Goal: Obtain resource: Download file/media

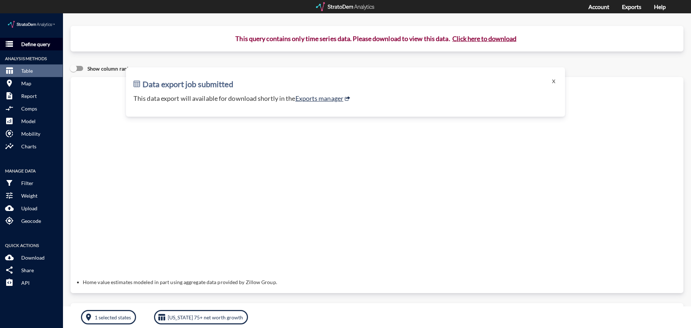
click p "Define query"
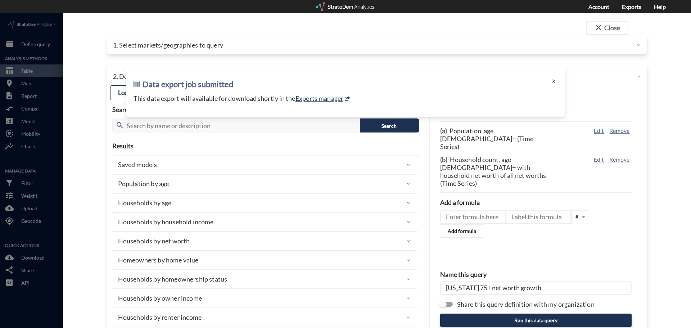
click div
click button "X"
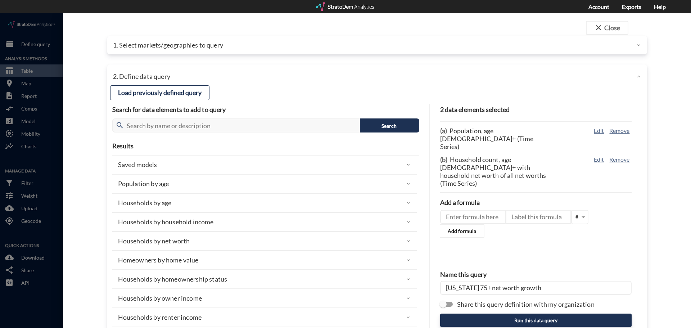
click div
click p "1. Select markets/geographies to query"
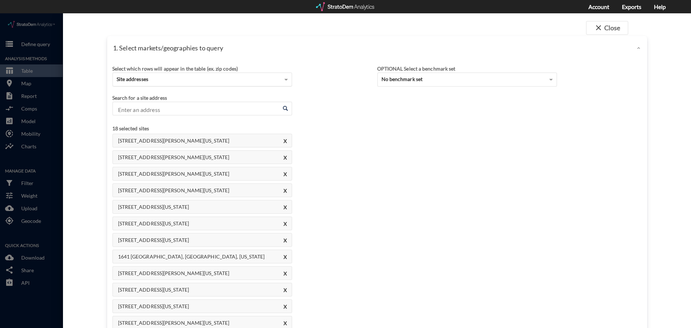
click div "Site addresses"
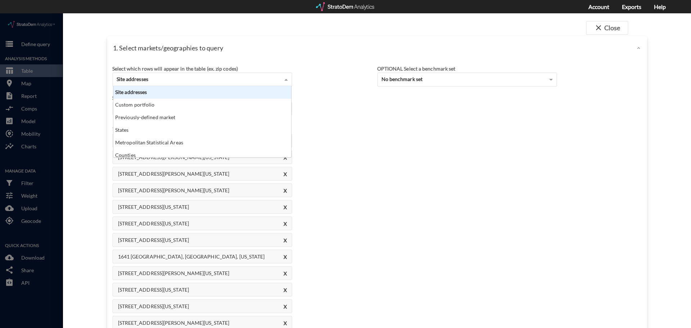
scroll to position [66, 174]
click div "Site addresses"
click div "Search for a site address Enter an address Enter an address"
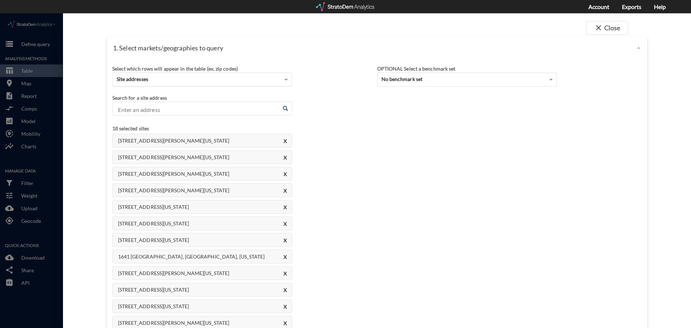
click div "Site addresses"
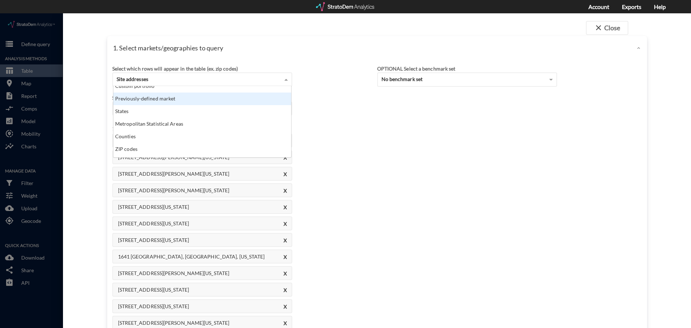
scroll to position [29, 0]
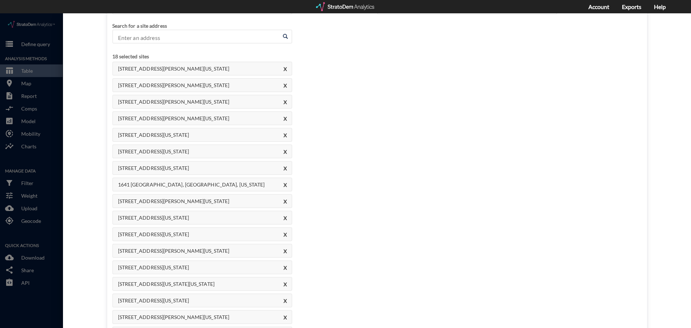
click div "Select which rows will appear in the table (ex. zip codes) Site addresses Selec…"
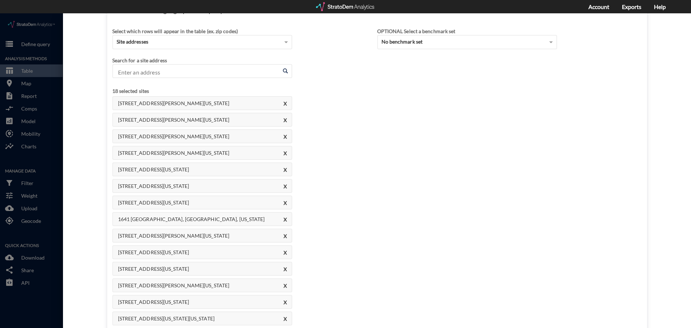
scroll to position [0, 0]
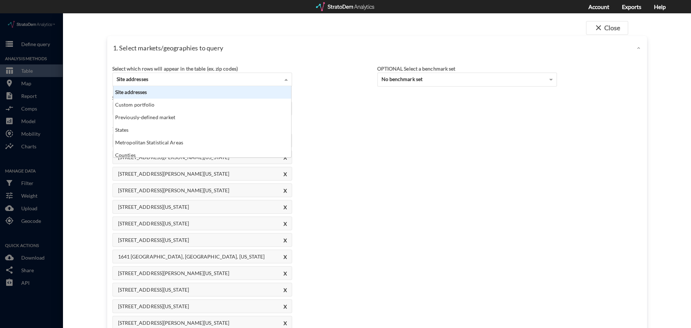
click div "Site addresses"
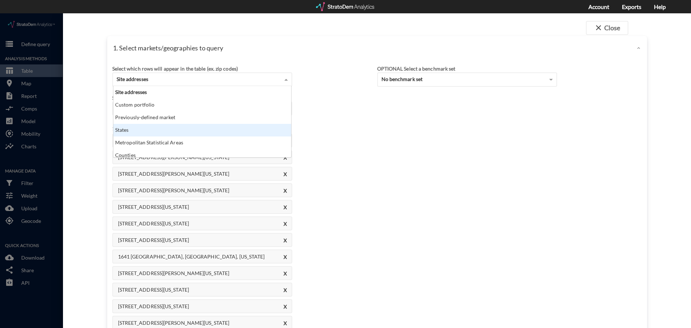
click div "States"
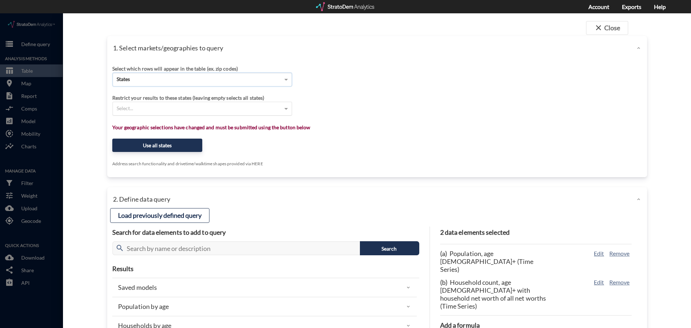
click div "Select..."
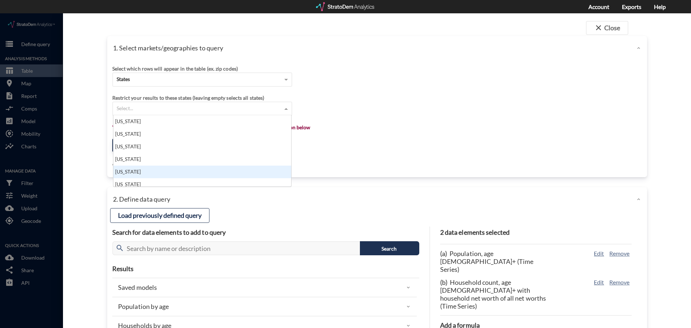
click div "[US_STATE]"
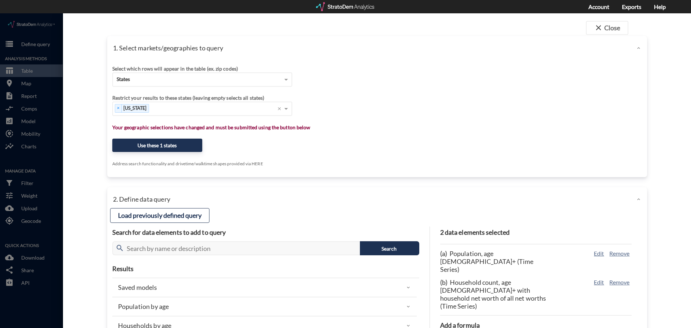
click div "Select which rows will appear in the table (ex. zip codes) States Select a port…"
click button "Use these 1 states"
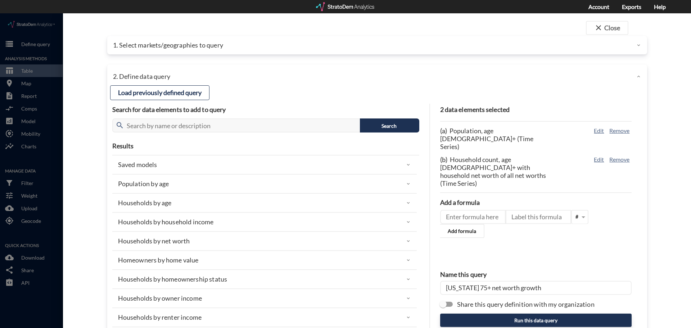
click div "Households by net worth"
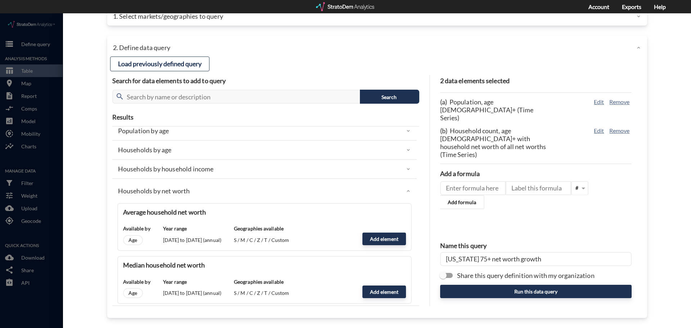
scroll to position [36, 0]
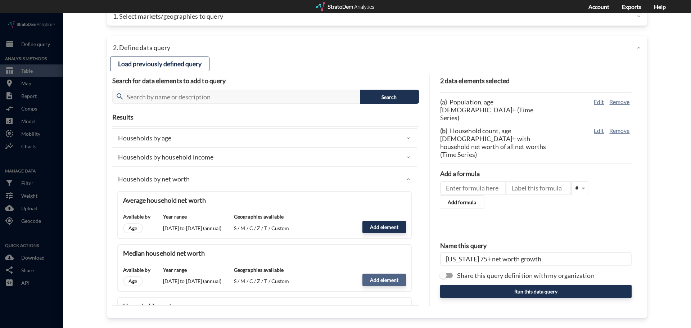
click button "Add element"
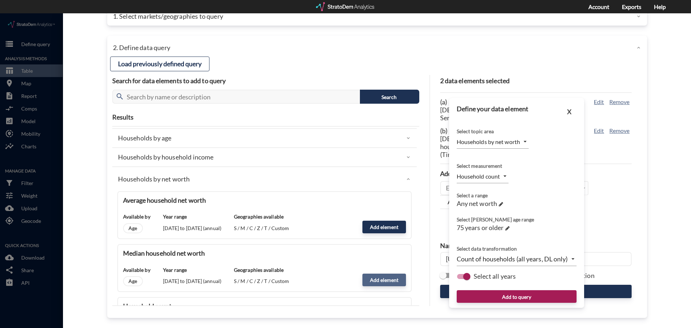
type input "MEDIAN"
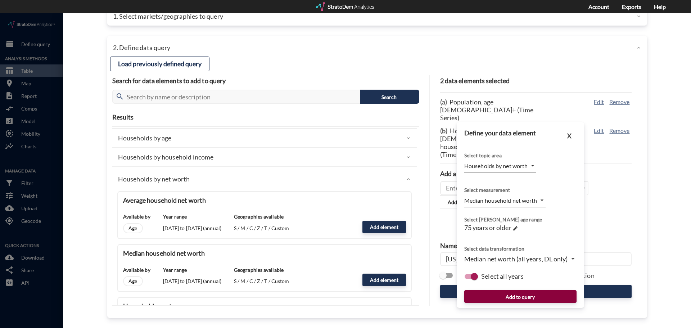
click button "Add to query"
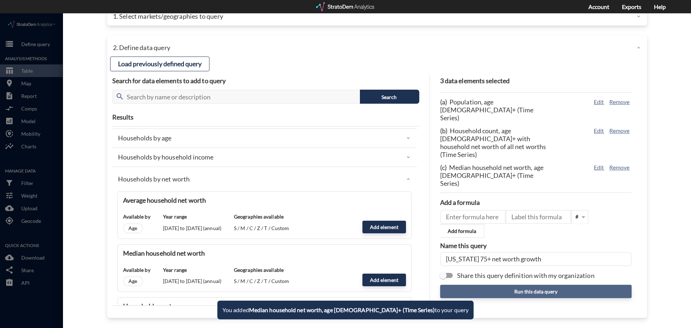
click button "Run this data query"
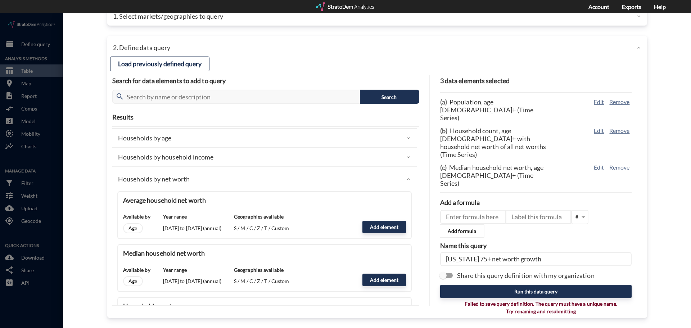
drag, startPoint x: 545, startPoint y: 244, endPoint x: 326, endPoint y: 228, distance: 219.5
click div "Load previously defined query Search for data elements to add to query search S…"
type input "median net worth ca"
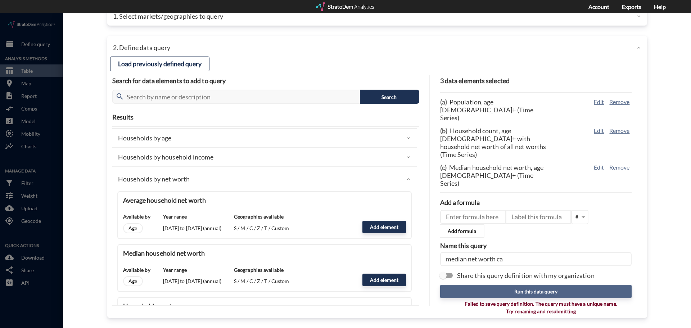
click button "Run this data query"
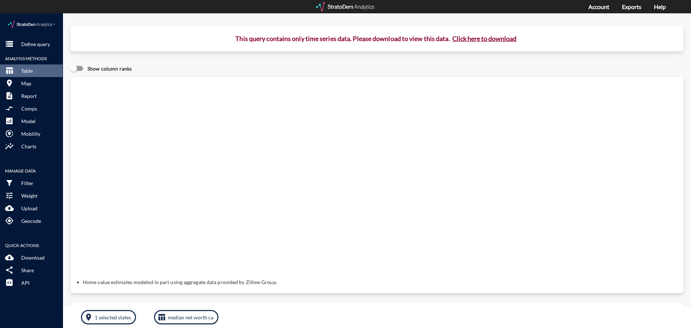
click button "Click here to download"
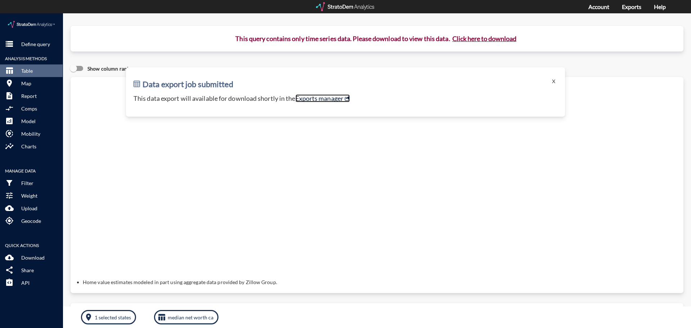
click link "Exports manager"
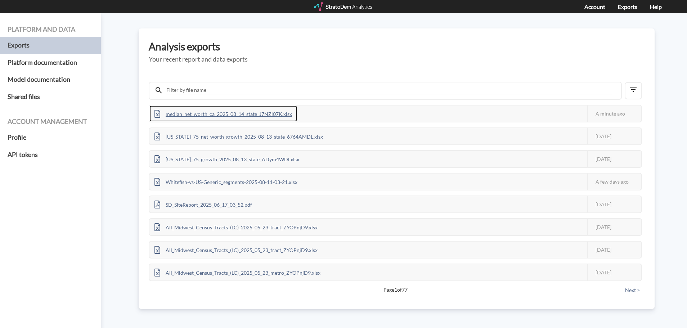
click at [244, 114] on div "median_net_worth_ca_2025_08_14_state_J7NZl07K.xlsx" at bounding box center [223, 113] width 148 height 16
